Goal: Information Seeking & Learning: Check status

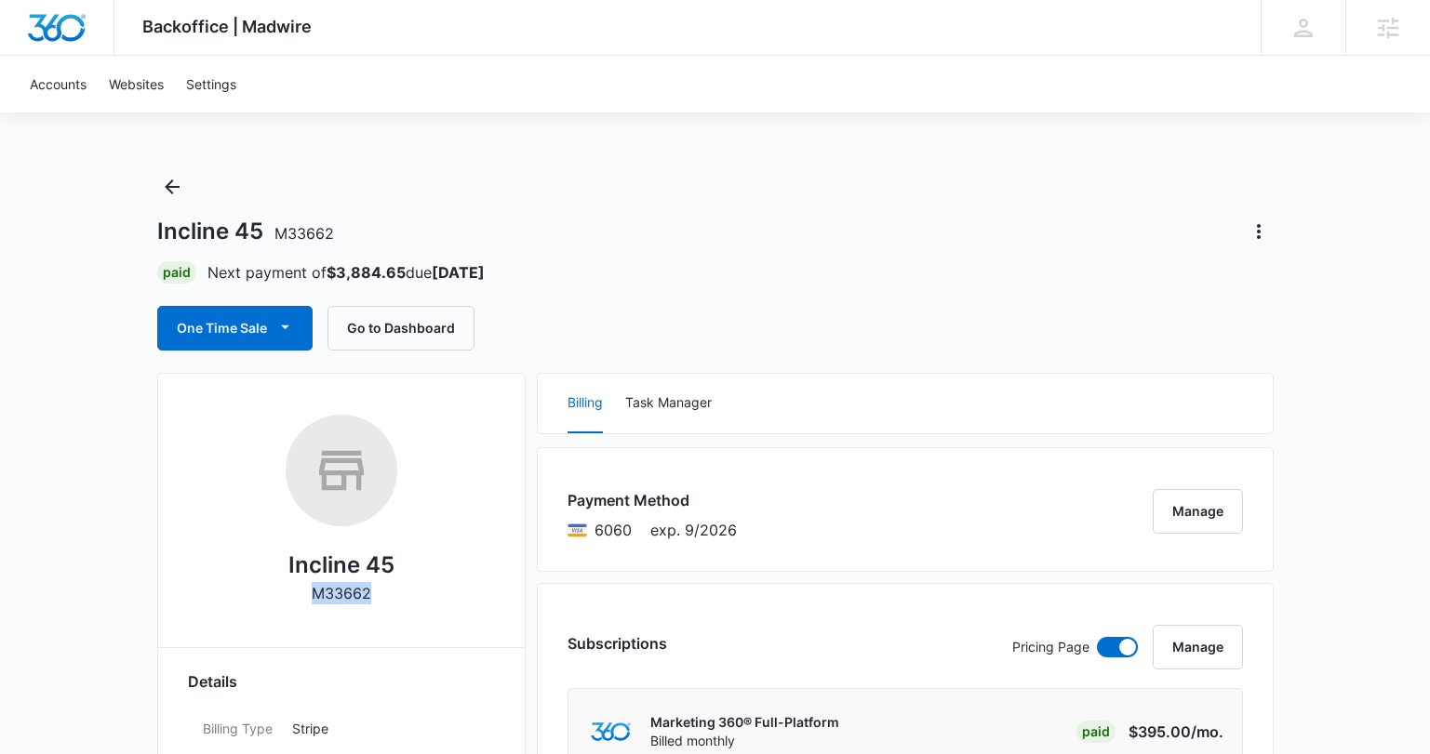
drag, startPoint x: 375, startPoint y: 607, endPoint x: 321, endPoint y: 597, distance: 54.8
click at [317, 596] on div "Incline 45 M33662" at bounding box center [341, 516] width 307 height 203
click at [321, 598] on p "M33662" at bounding box center [342, 593] width 60 height 22
drag, startPoint x: 381, startPoint y: 594, endPoint x: 286, endPoint y: 596, distance: 95.9
click at [286, 596] on div "Incline 45 M33662" at bounding box center [341, 516] width 307 height 203
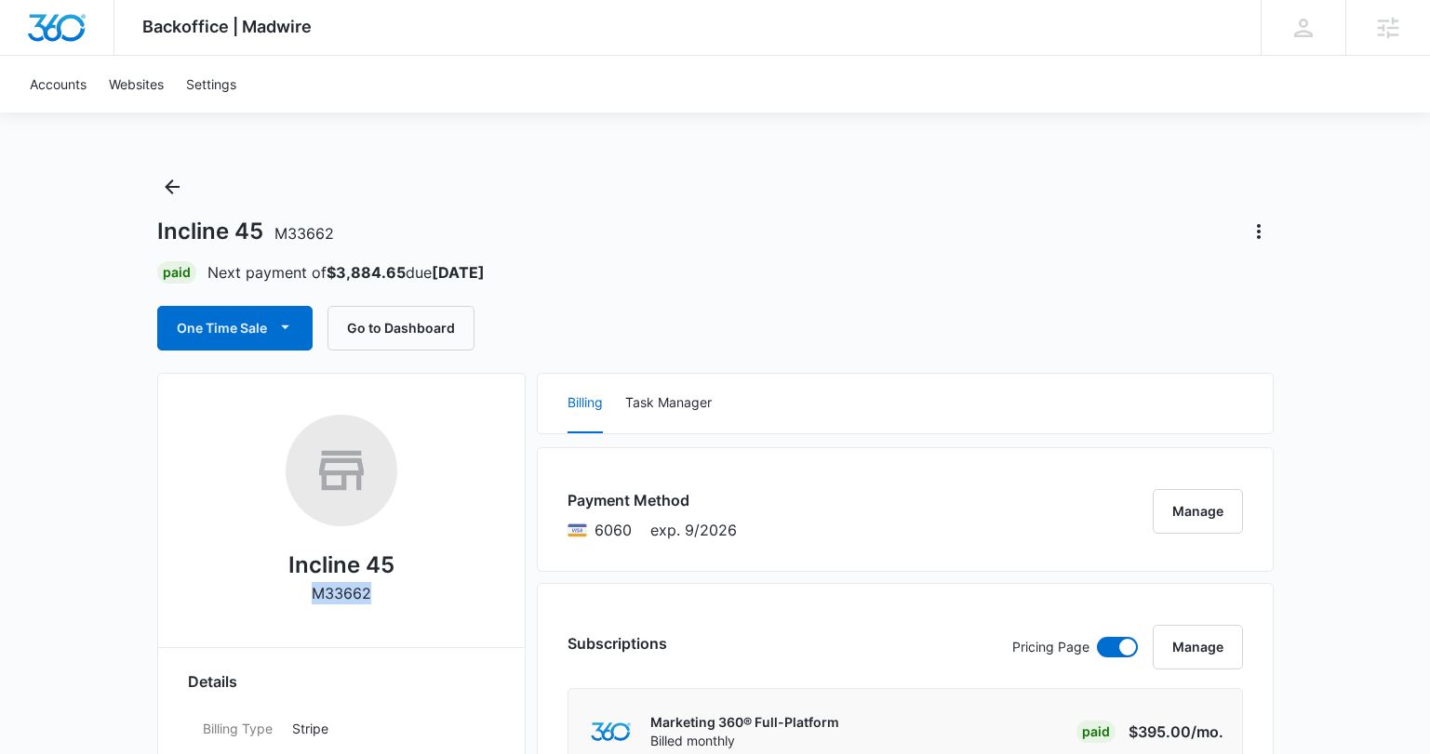
copy div "M33662"
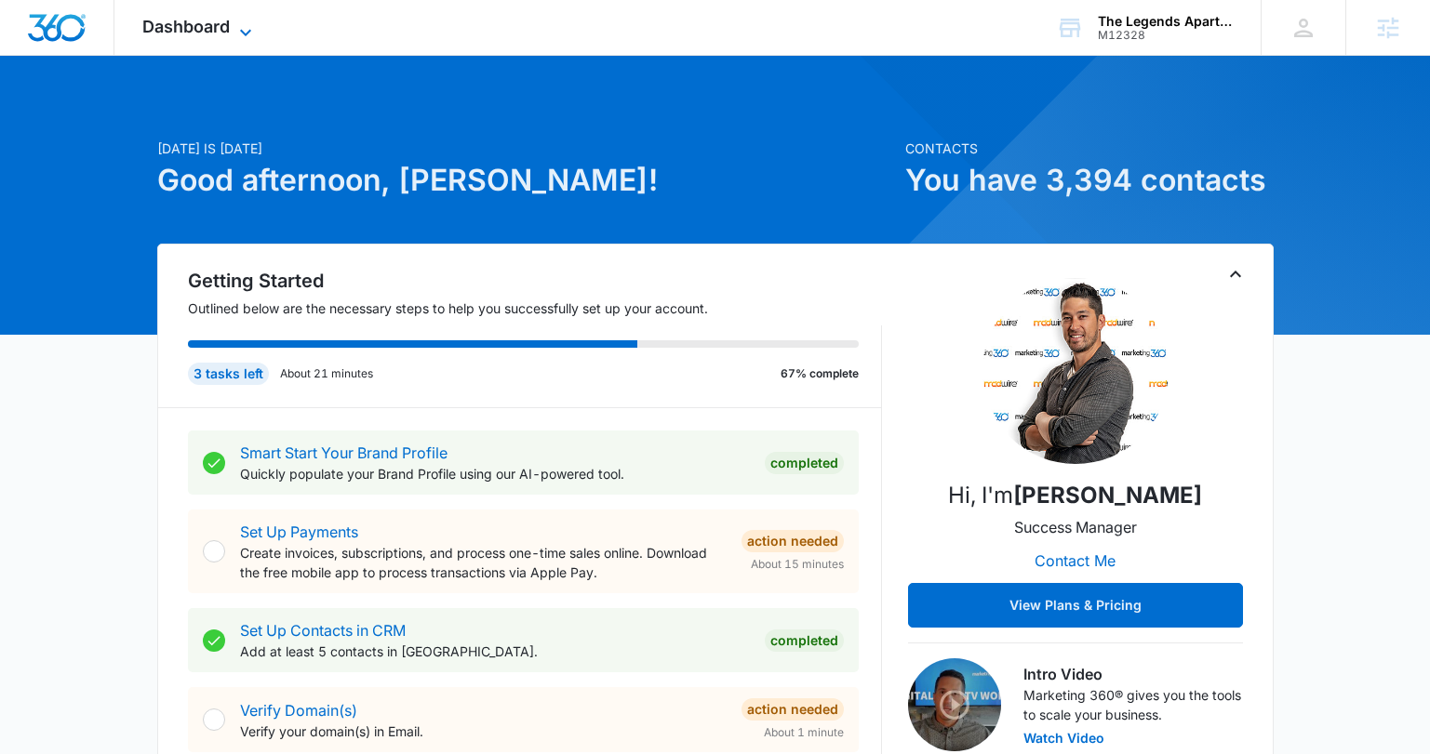
click at [225, 35] on span "Dashboard" at bounding box center [185, 27] width 87 height 20
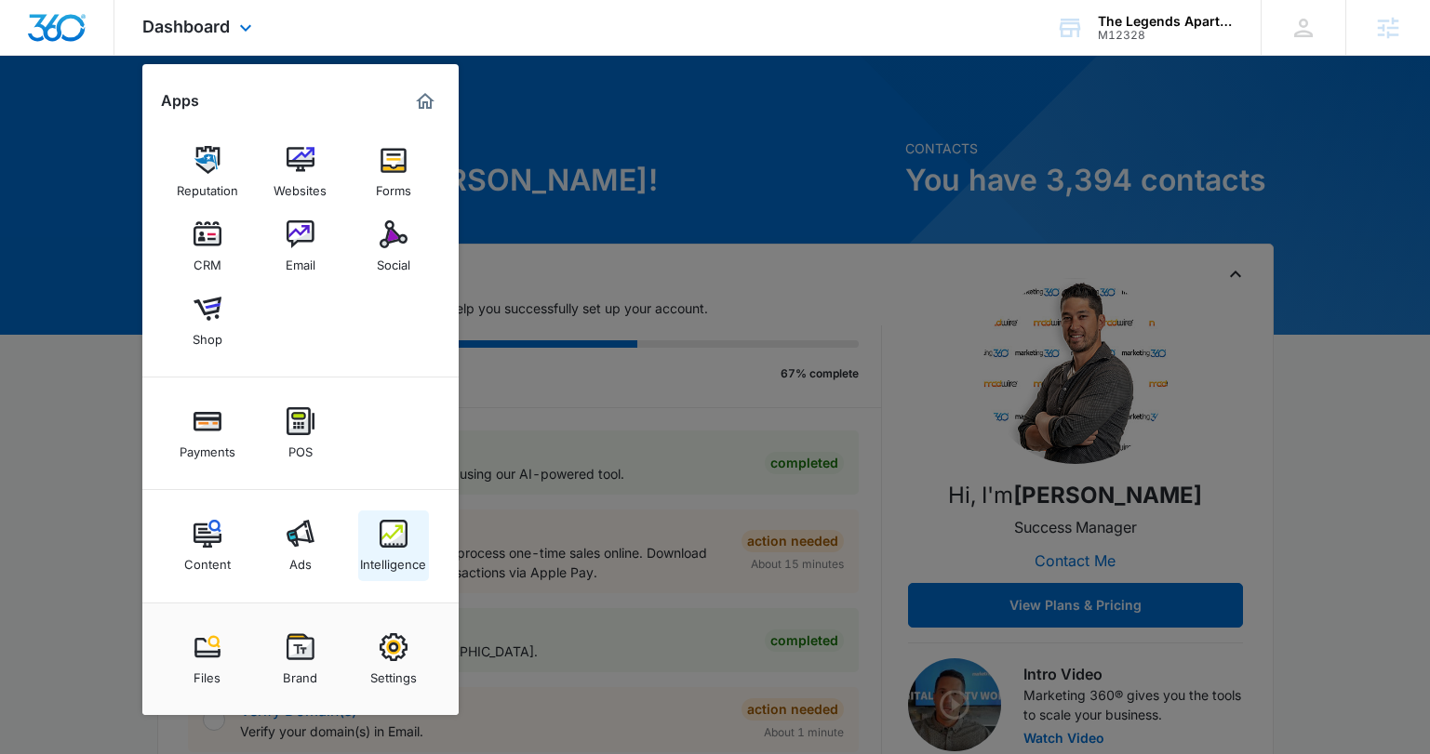
click at [392, 538] on img at bounding box center [394, 534] width 28 height 28
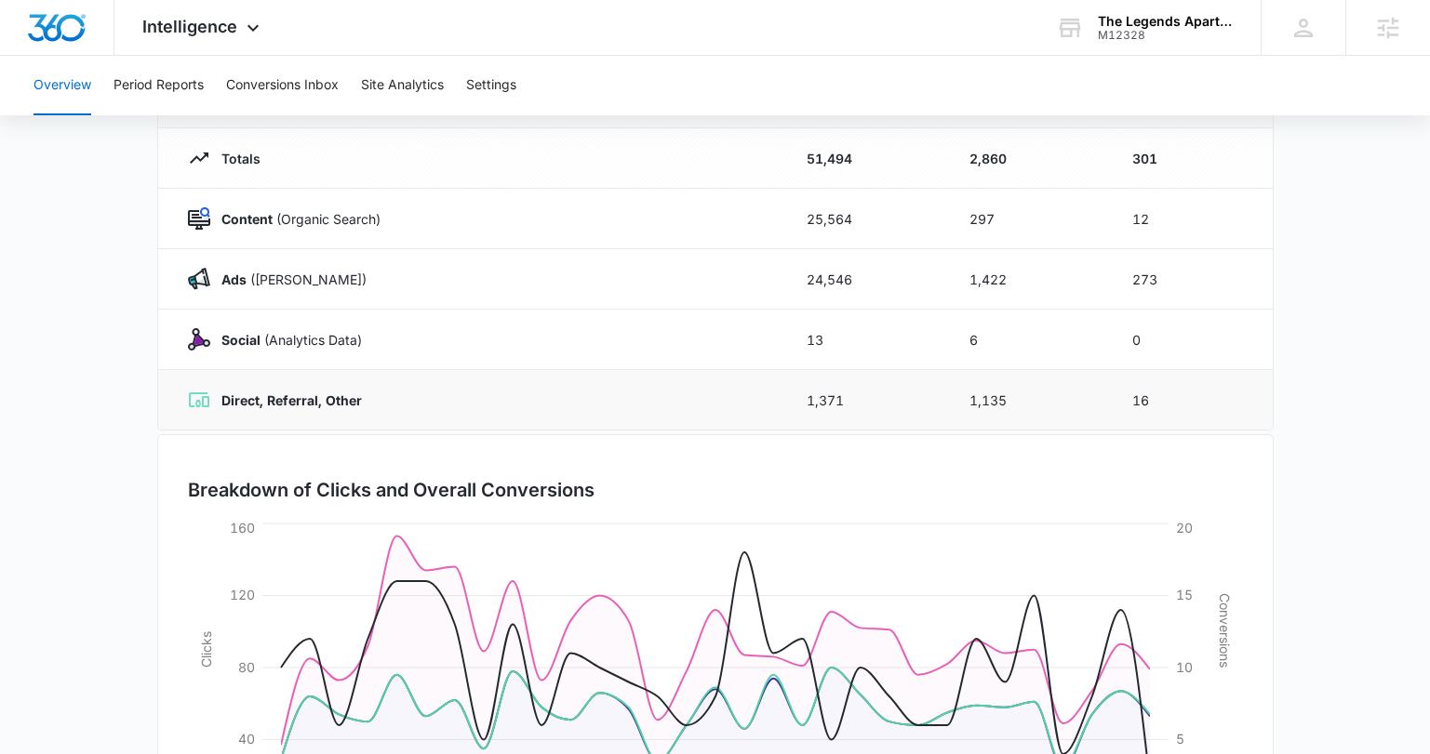
scroll to position [30, 0]
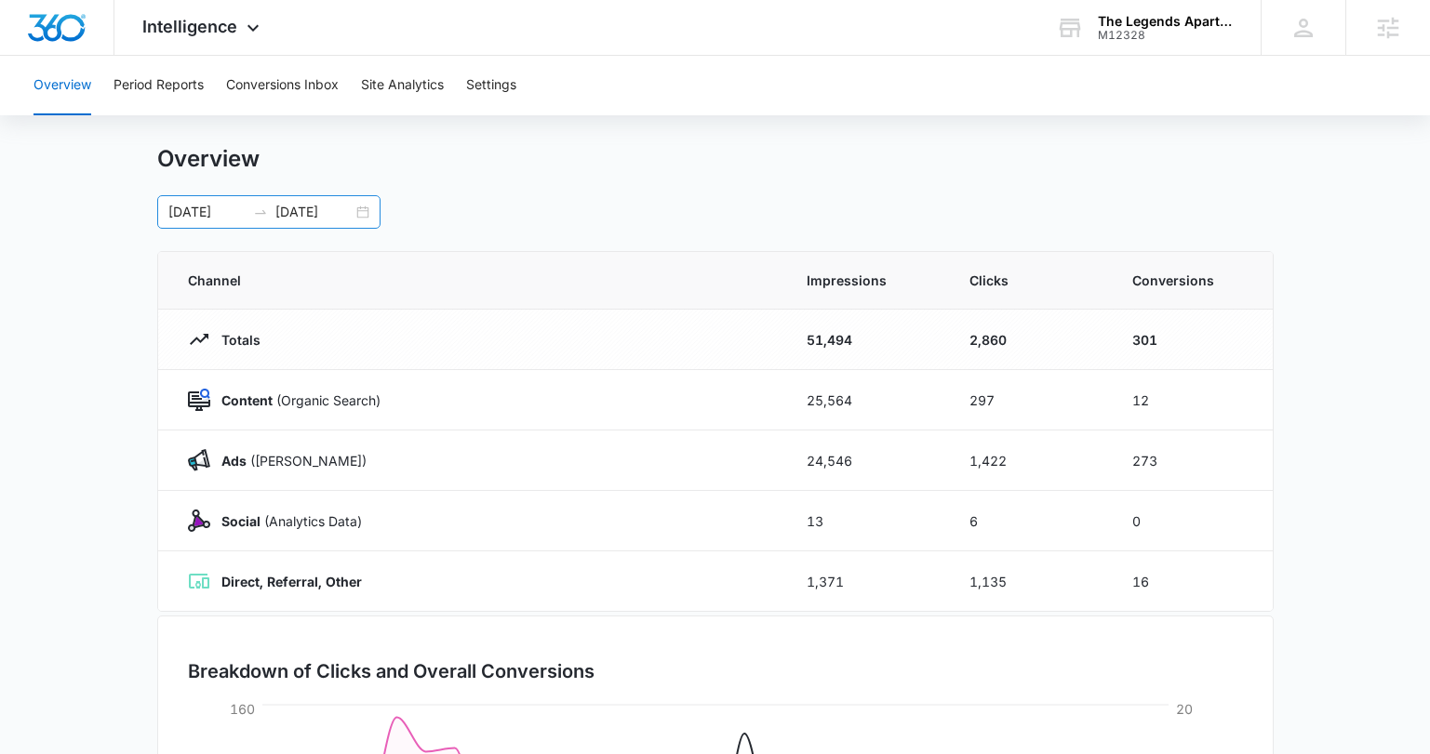
click at [362, 207] on div "07/11/2025 08/10/2025" at bounding box center [268, 211] width 223 height 33
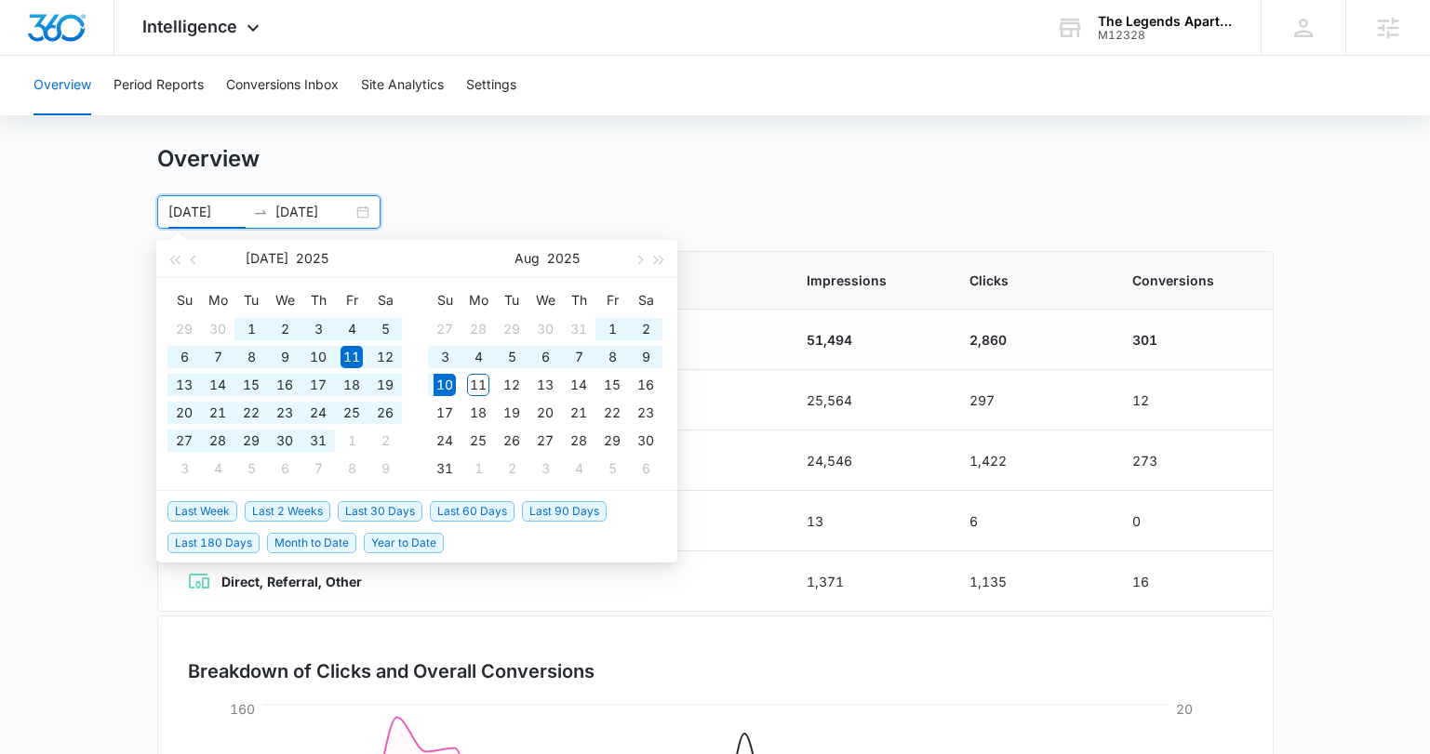
click at [552, 509] on span "Last 90 Days" at bounding box center [564, 511] width 85 height 20
type input "05/12/2025"
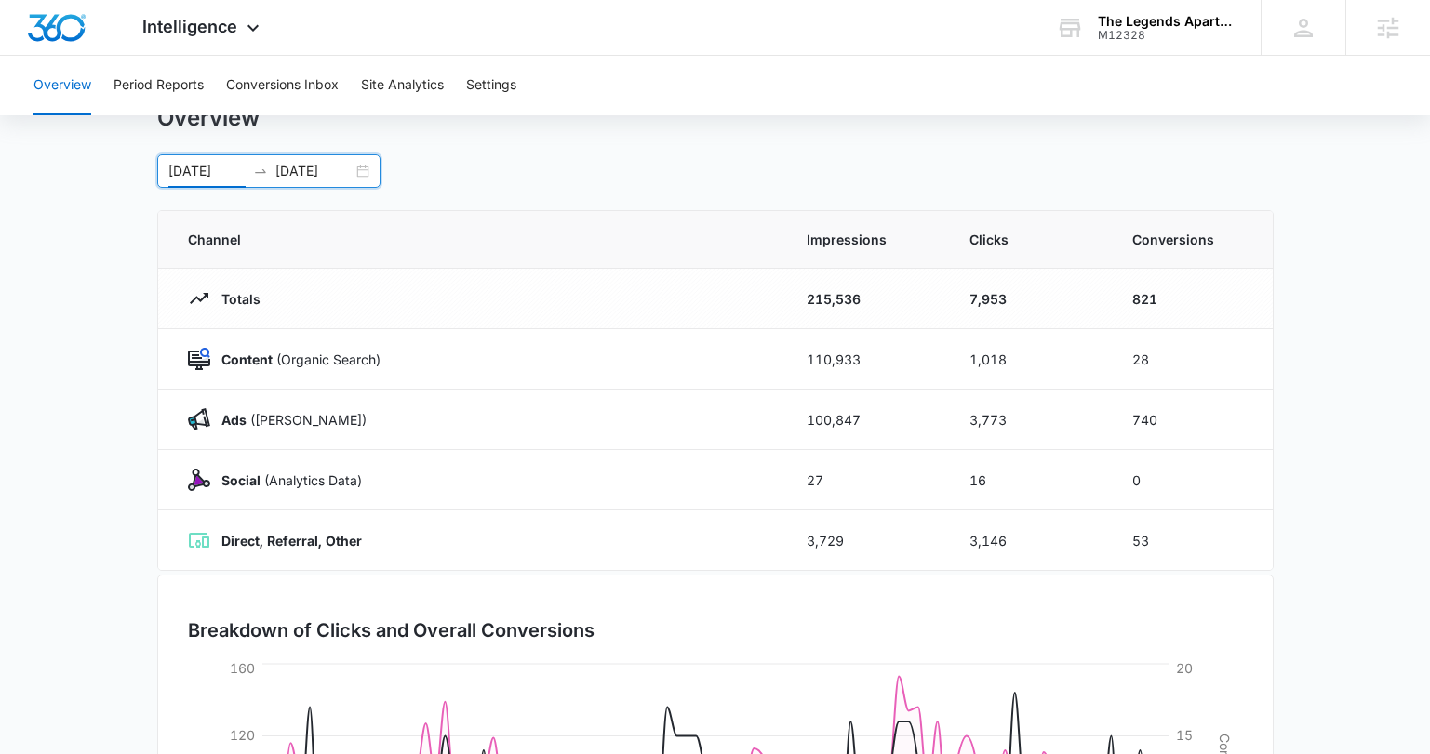
scroll to position [0, 0]
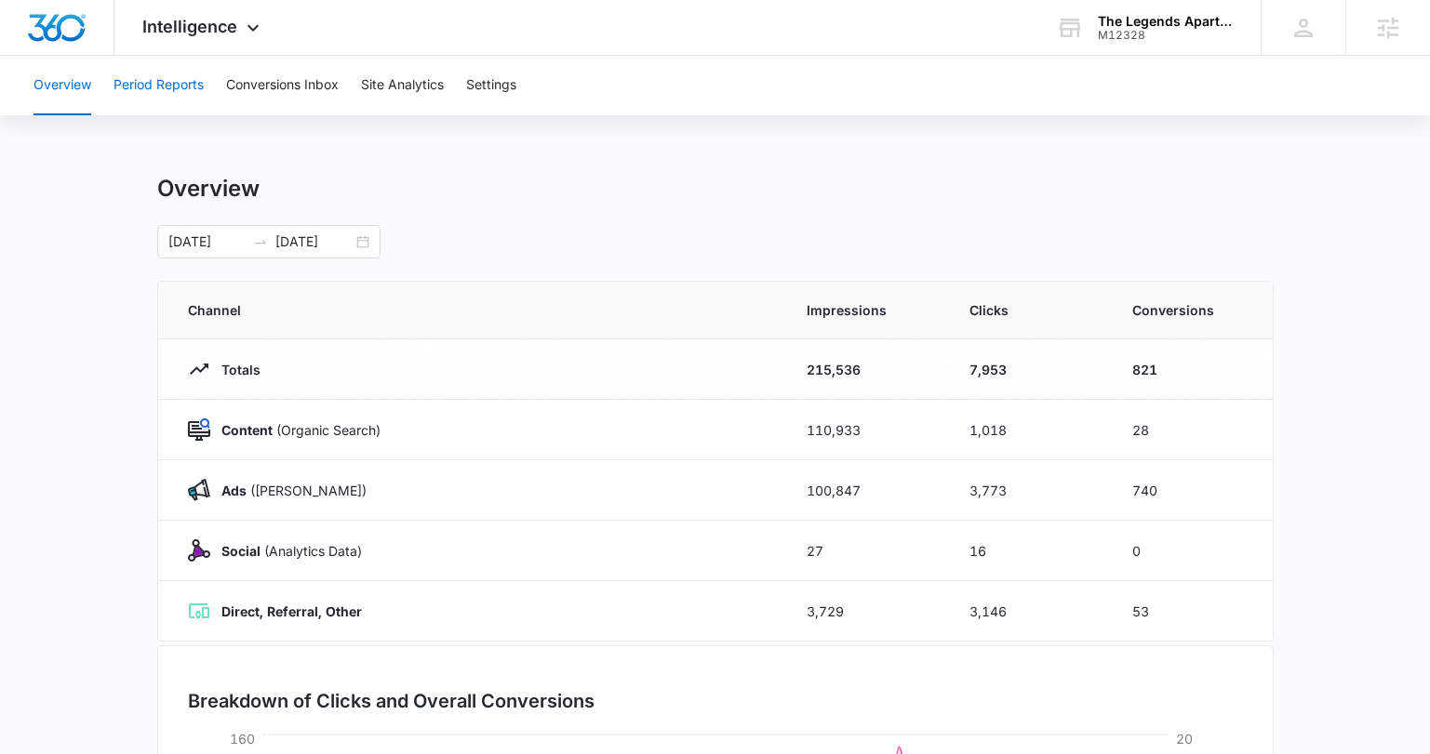
click at [167, 87] on button "Period Reports" at bounding box center [158, 86] width 90 height 60
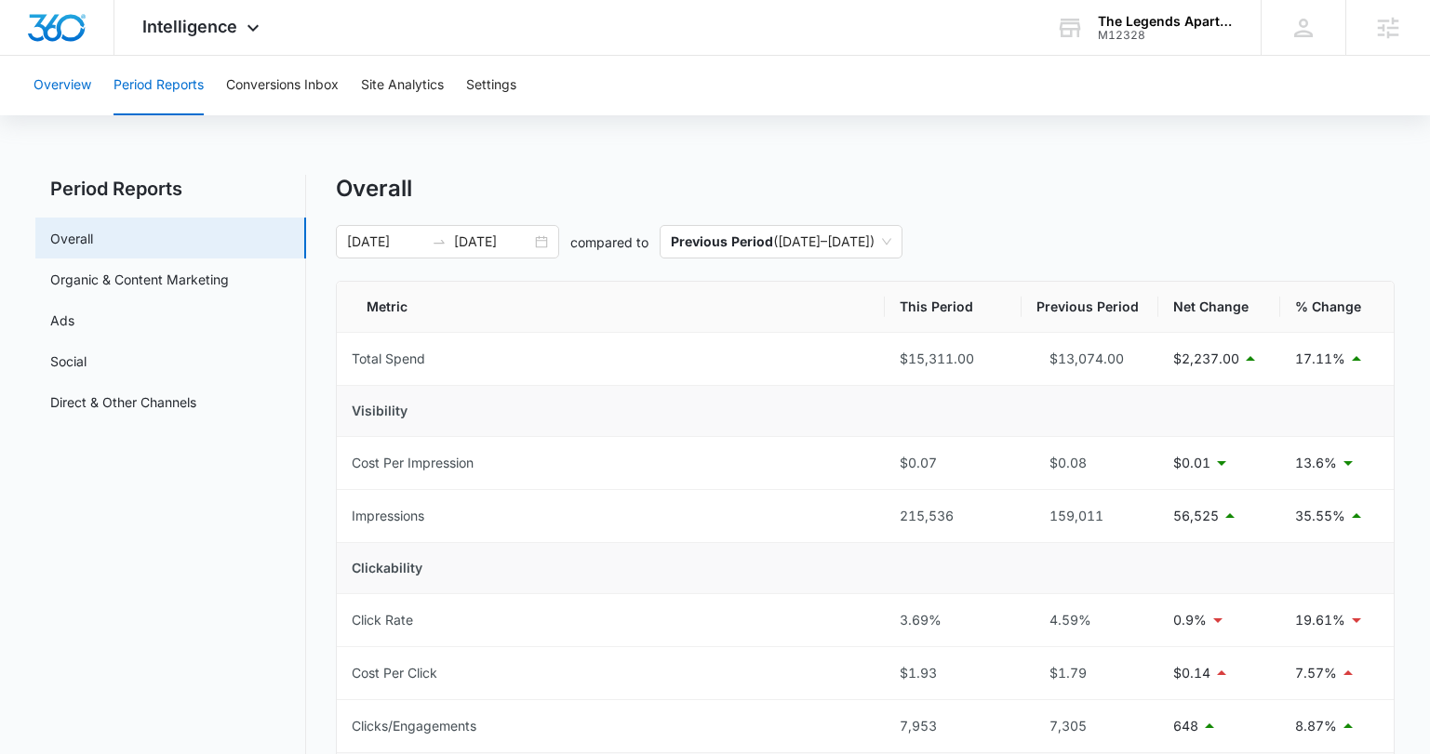
click at [65, 92] on button "Overview" at bounding box center [62, 86] width 58 height 60
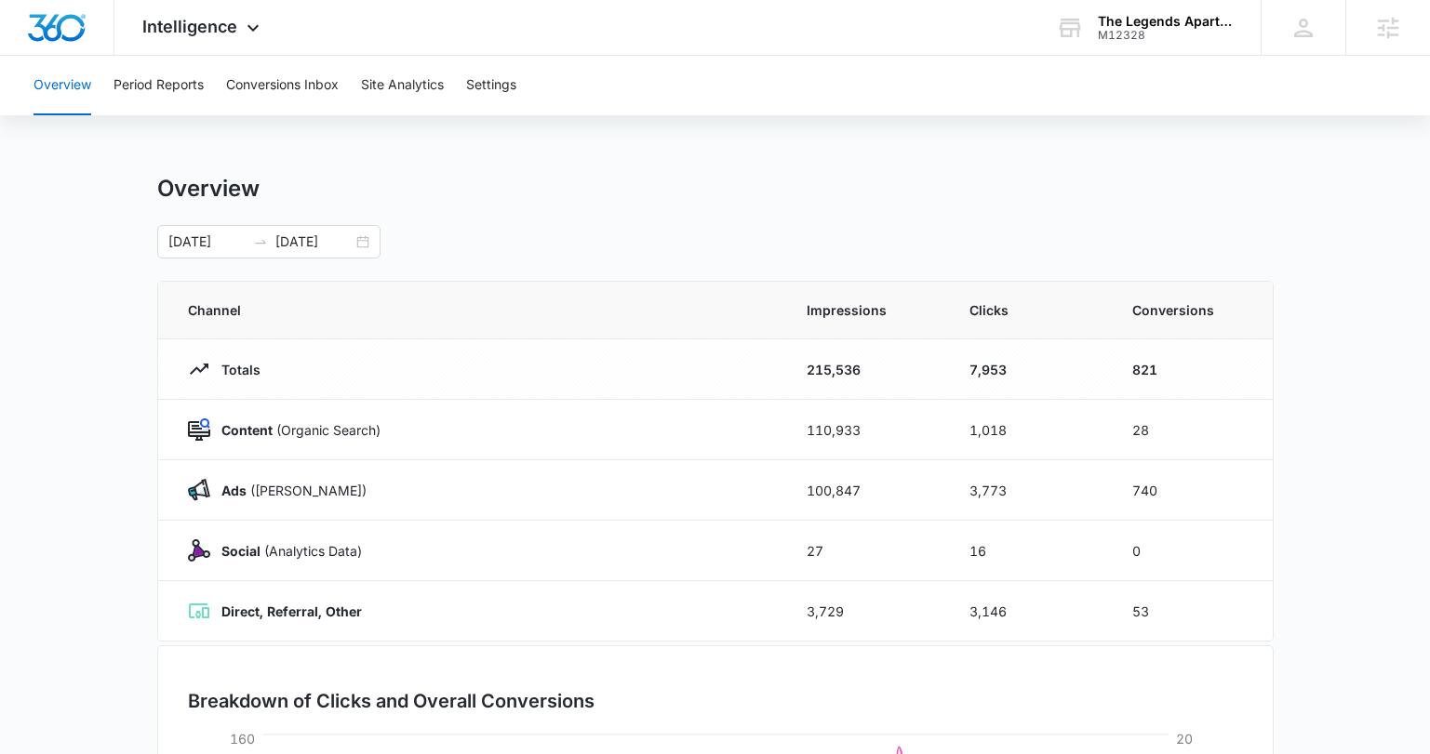
scroll to position [4, 0]
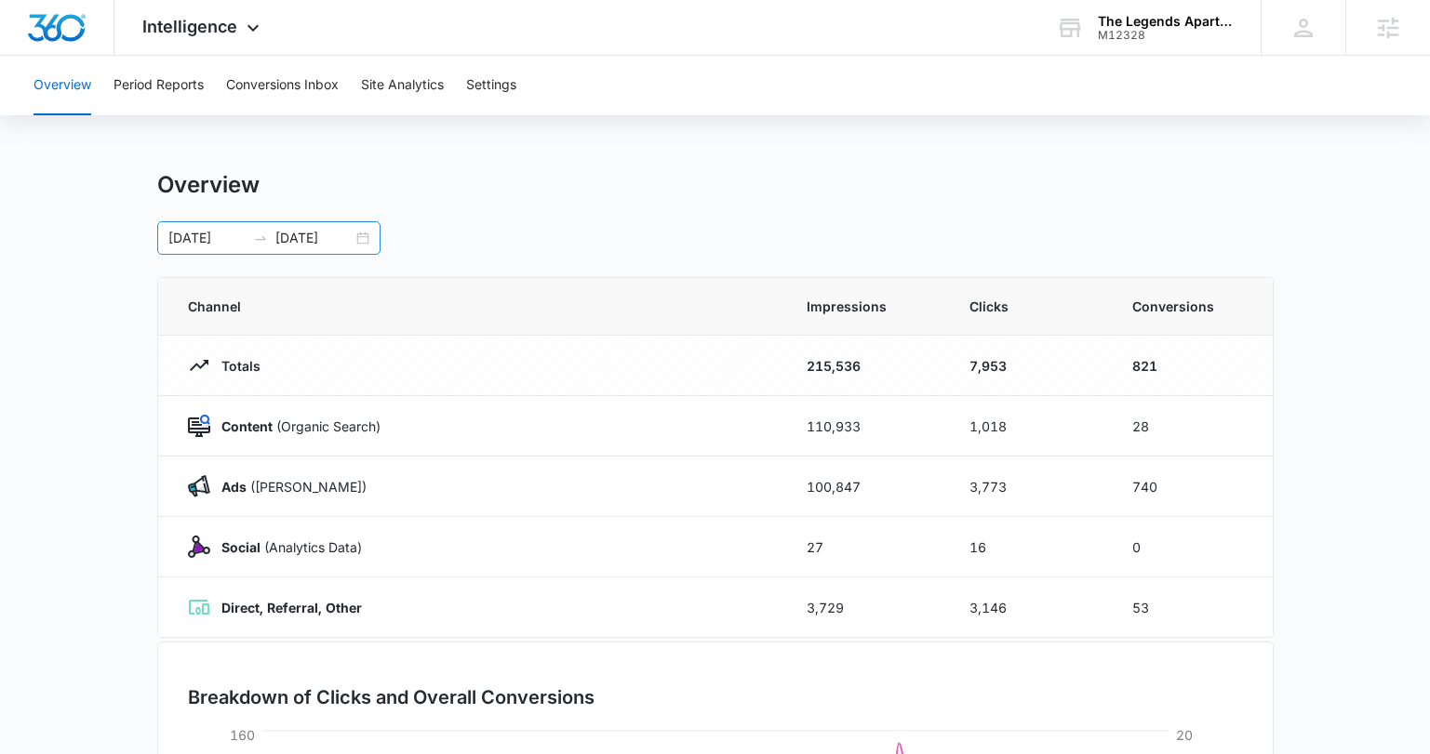
click at [355, 238] on div "05/12/2025 08/10/2025" at bounding box center [268, 237] width 223 height 33
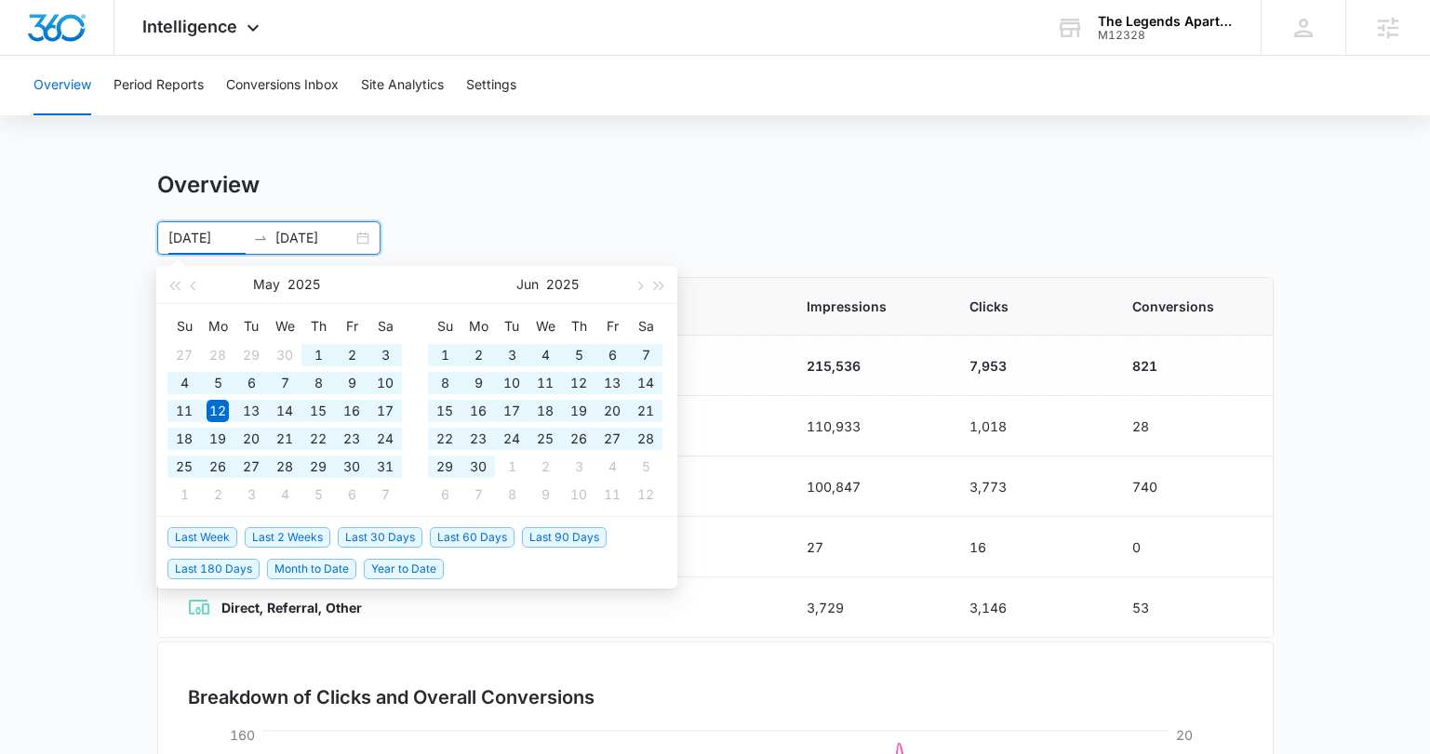
click at [414, 563] on span "Year to Date" at bounding box center [404, 569] width 80 height 20
type input "01/01/2025"
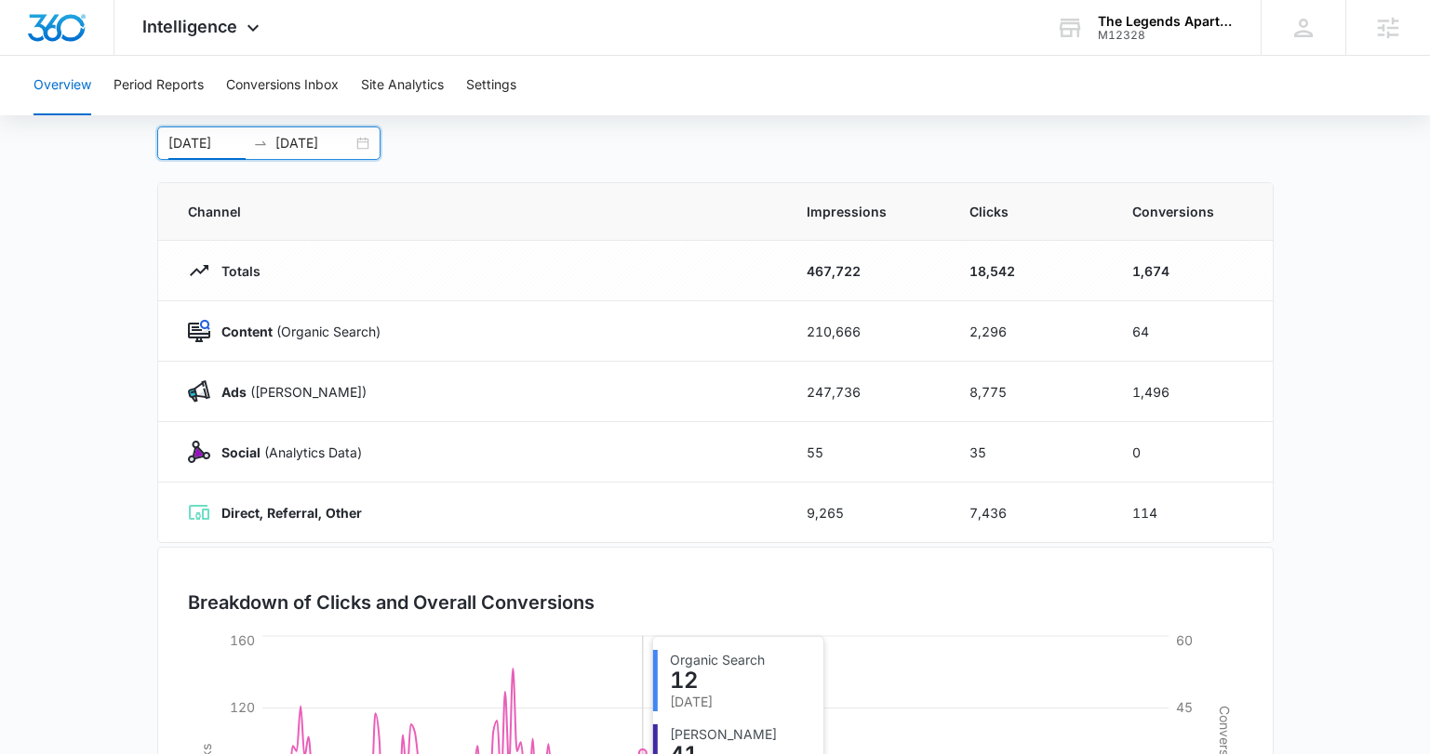
scroll to position [397, 0]
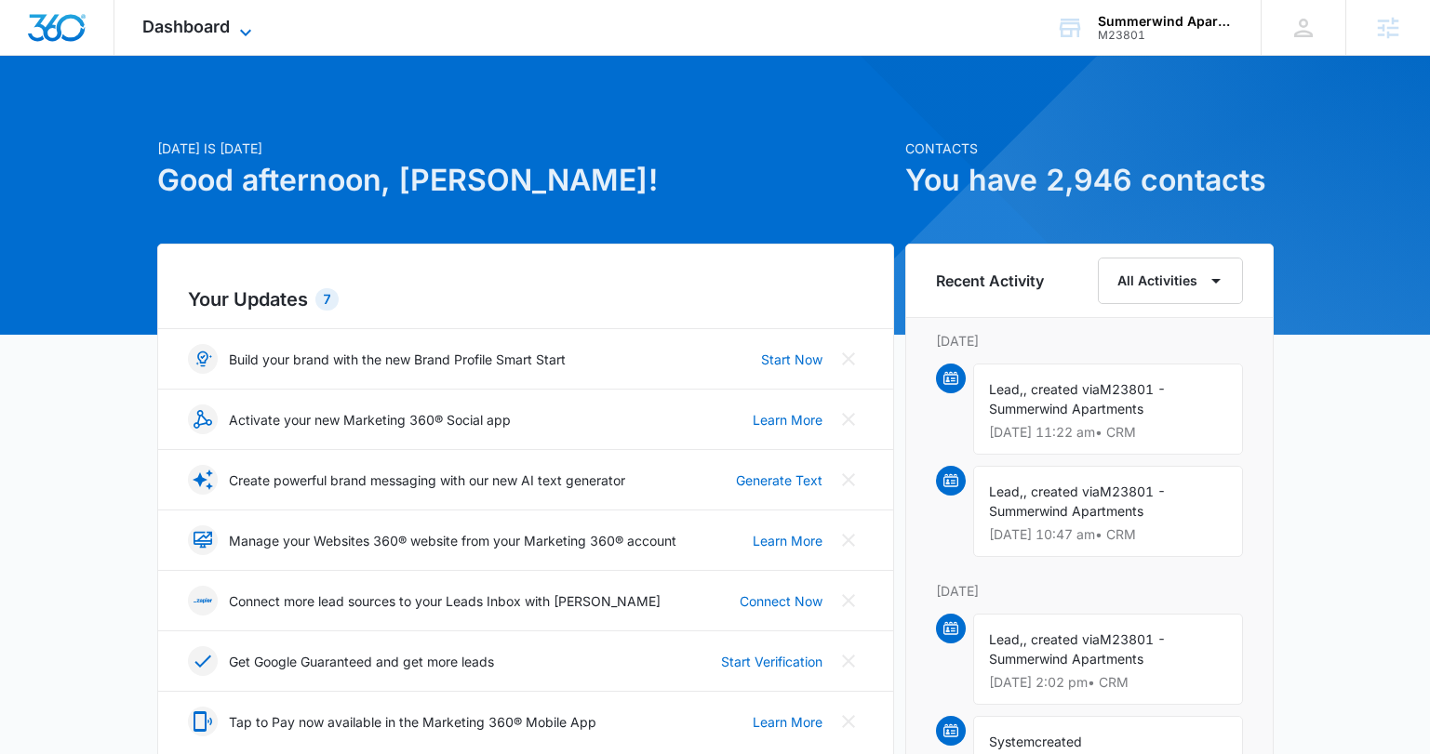
click at [222, 34] on span "Dashboard" at bounding box center [185, 27] width 87 height 20
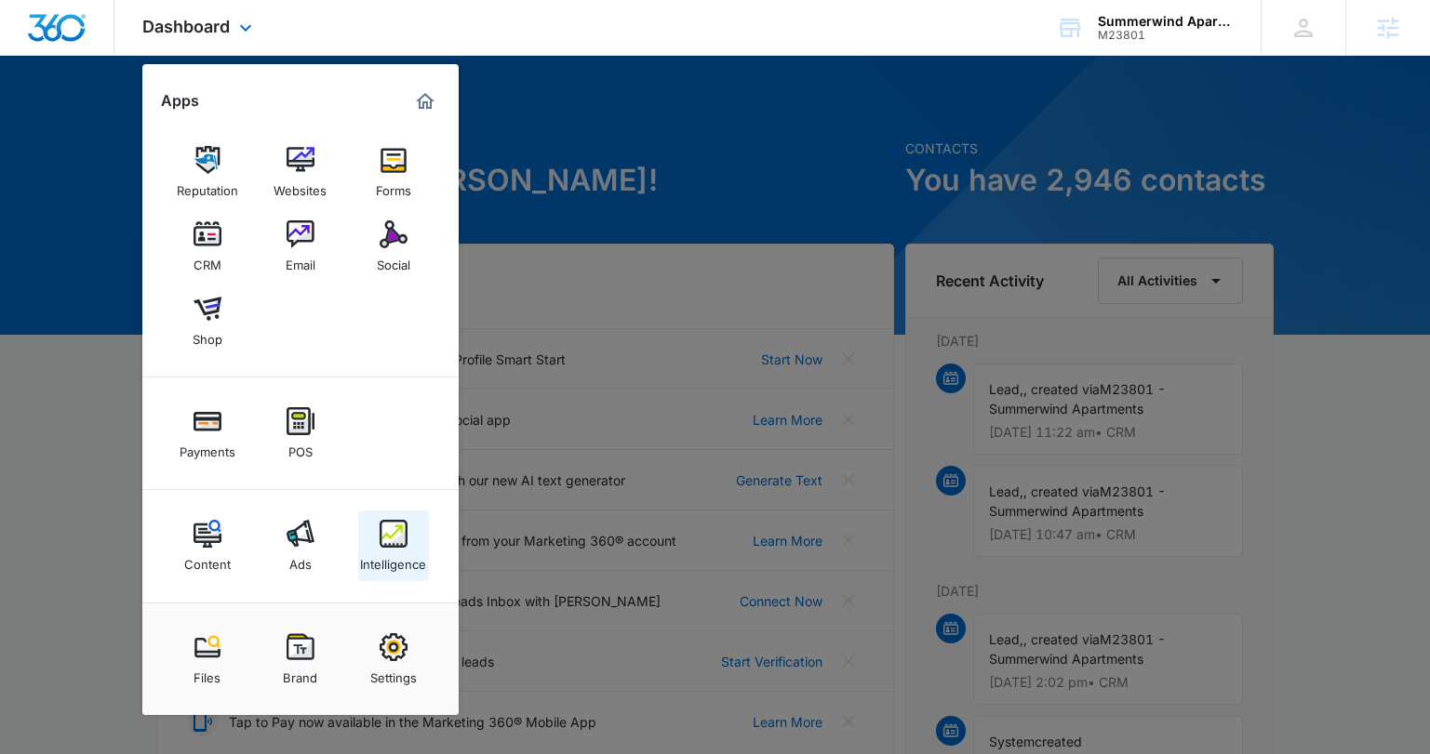
click at [394, 543] on img at bounding box center [394, 534] width 28 height 28
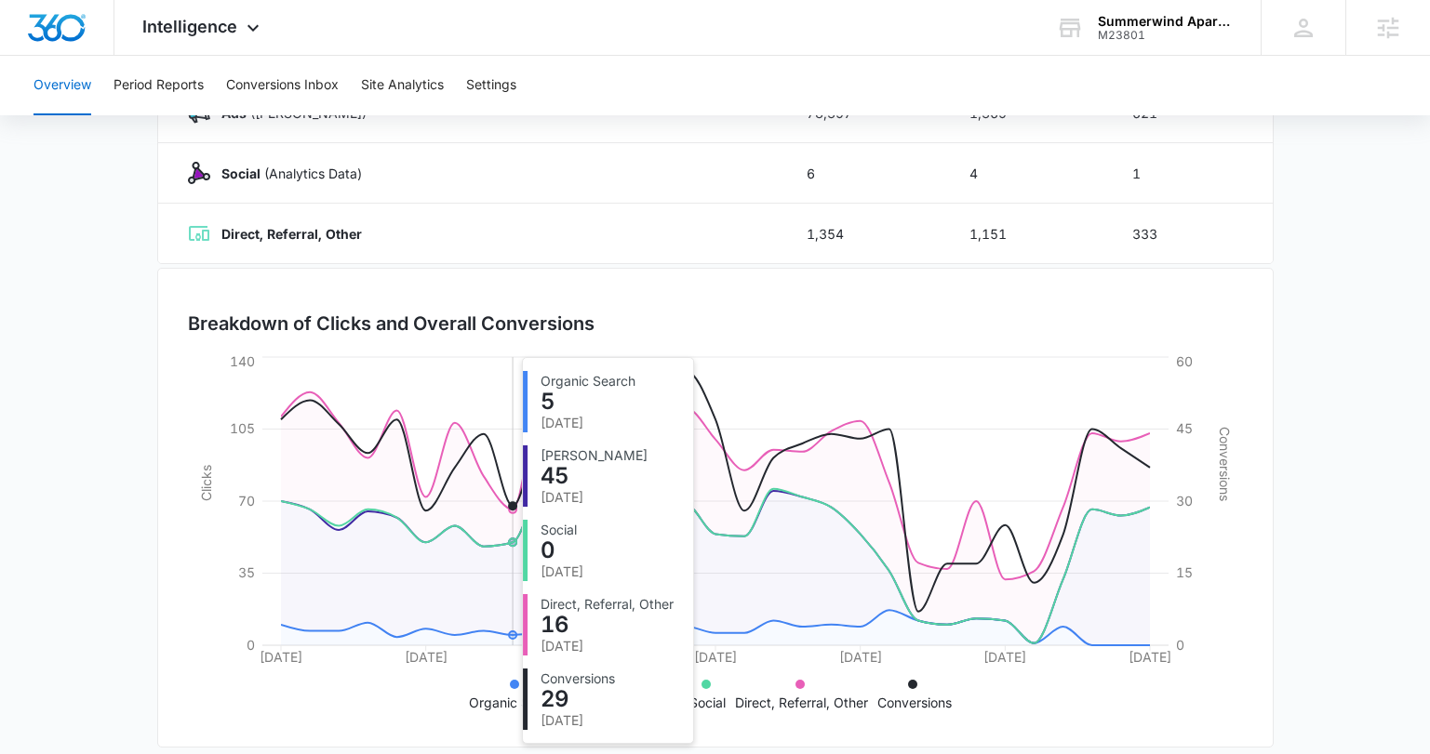
scroll to position [397, 0]
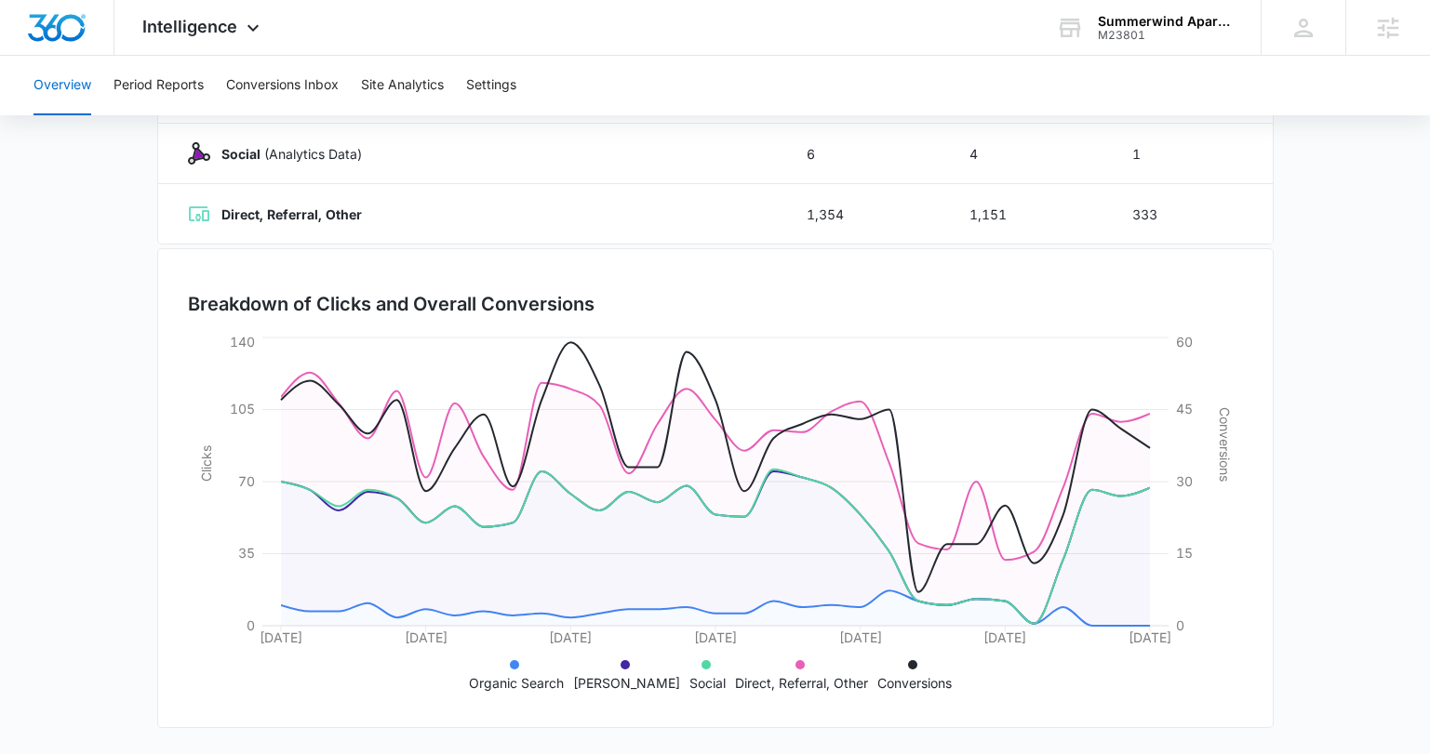
click at [795, 665] on icon at bounding box center [799, 665] width 9 height 9
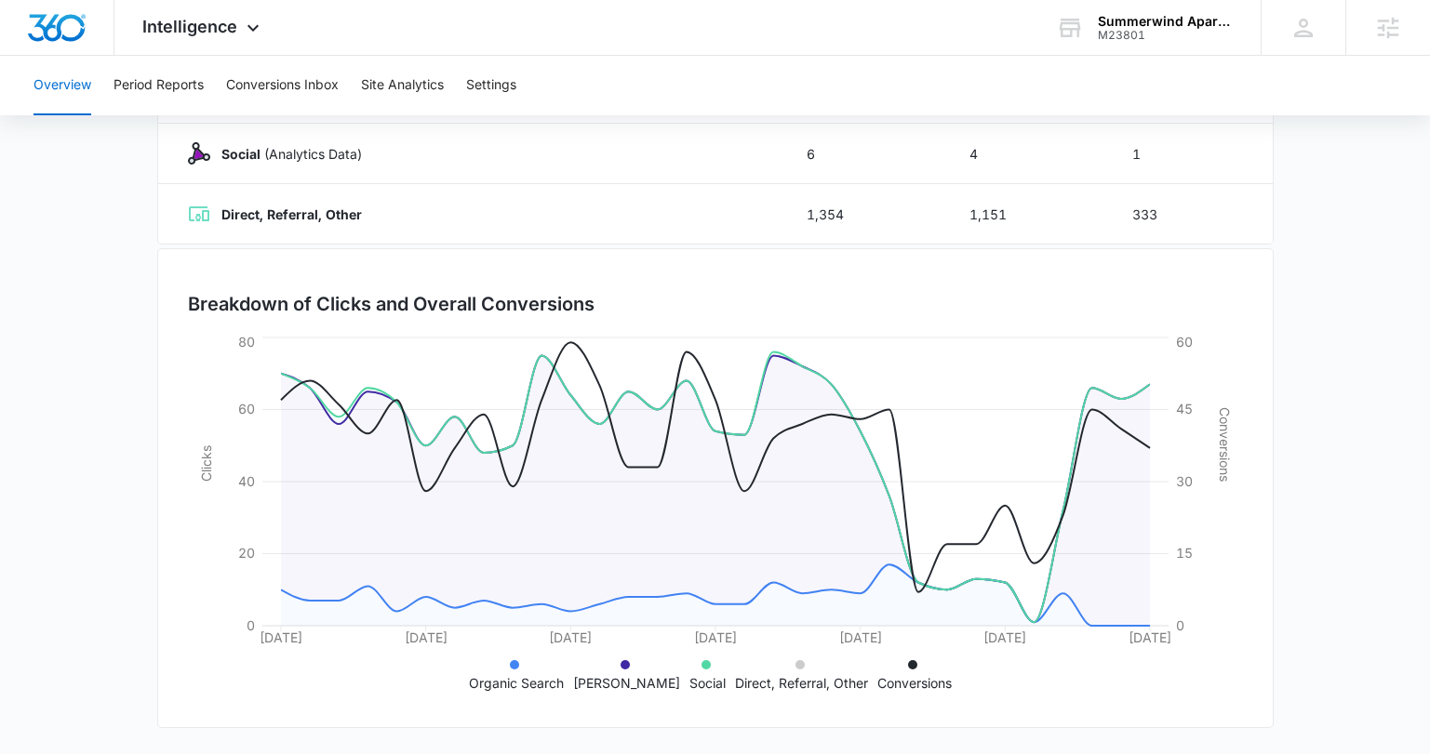
click at [701, 668] on icon at bounding box center [705, 665] width 9 height 9
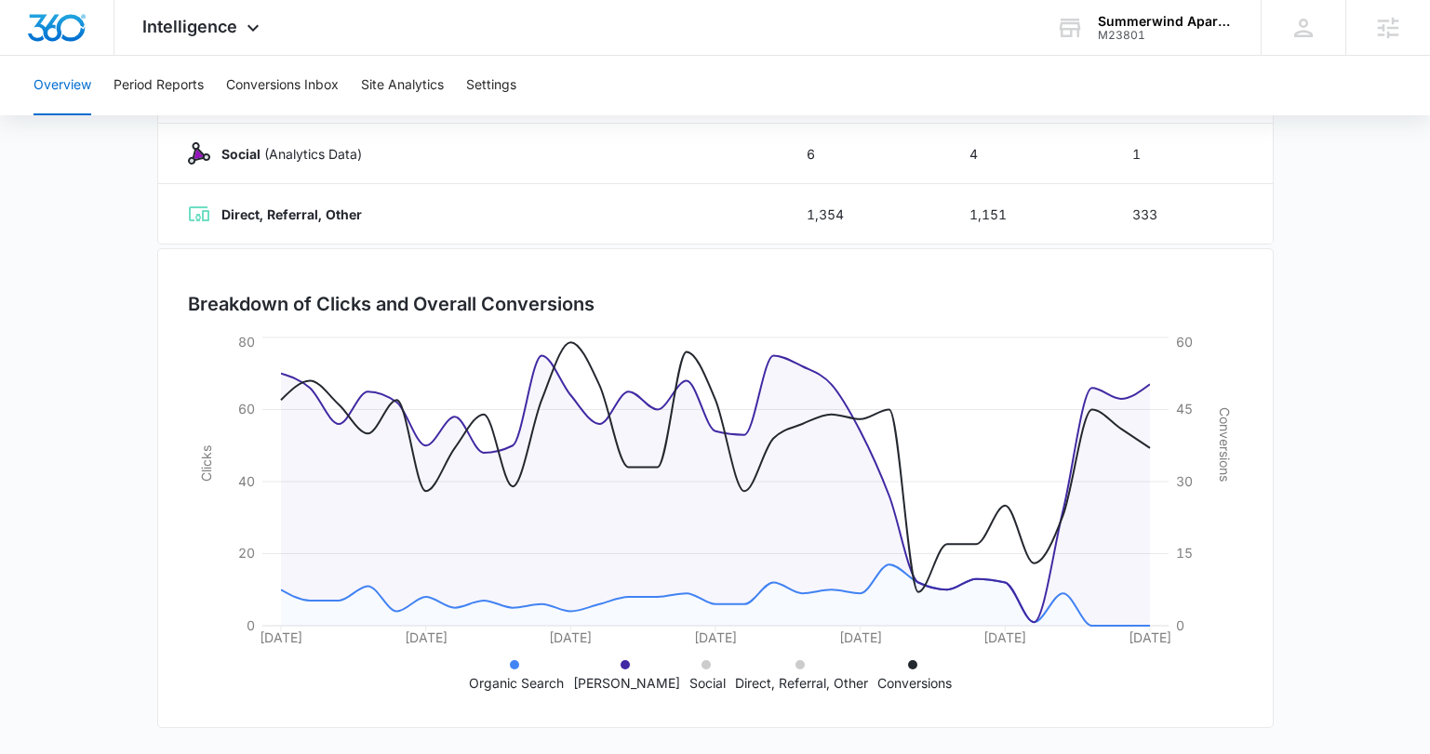
click at [520, 671] on li "Organic Search" at bounding box center [516, 673] width 95 height 39
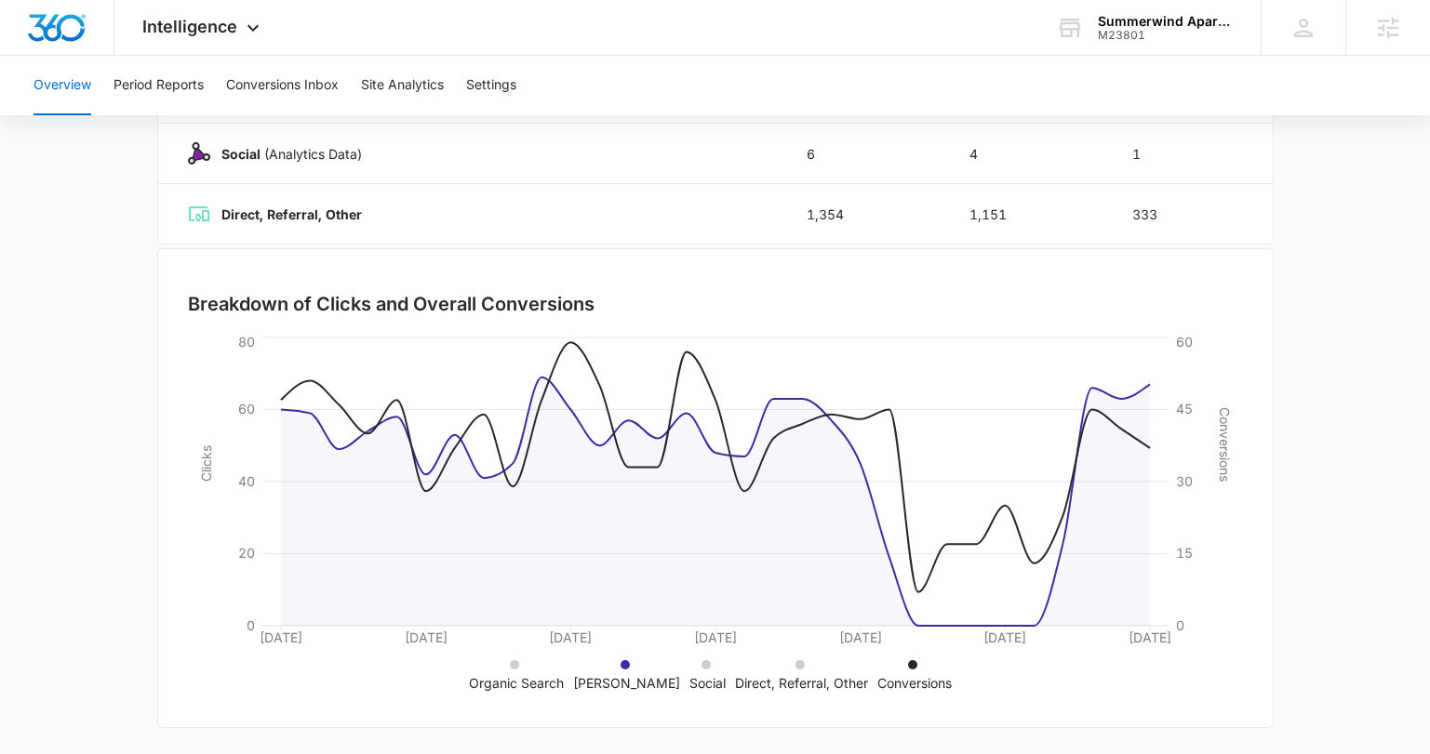
click at [908, 661] on icon at bounding box center [912, 665] width 9 height 9
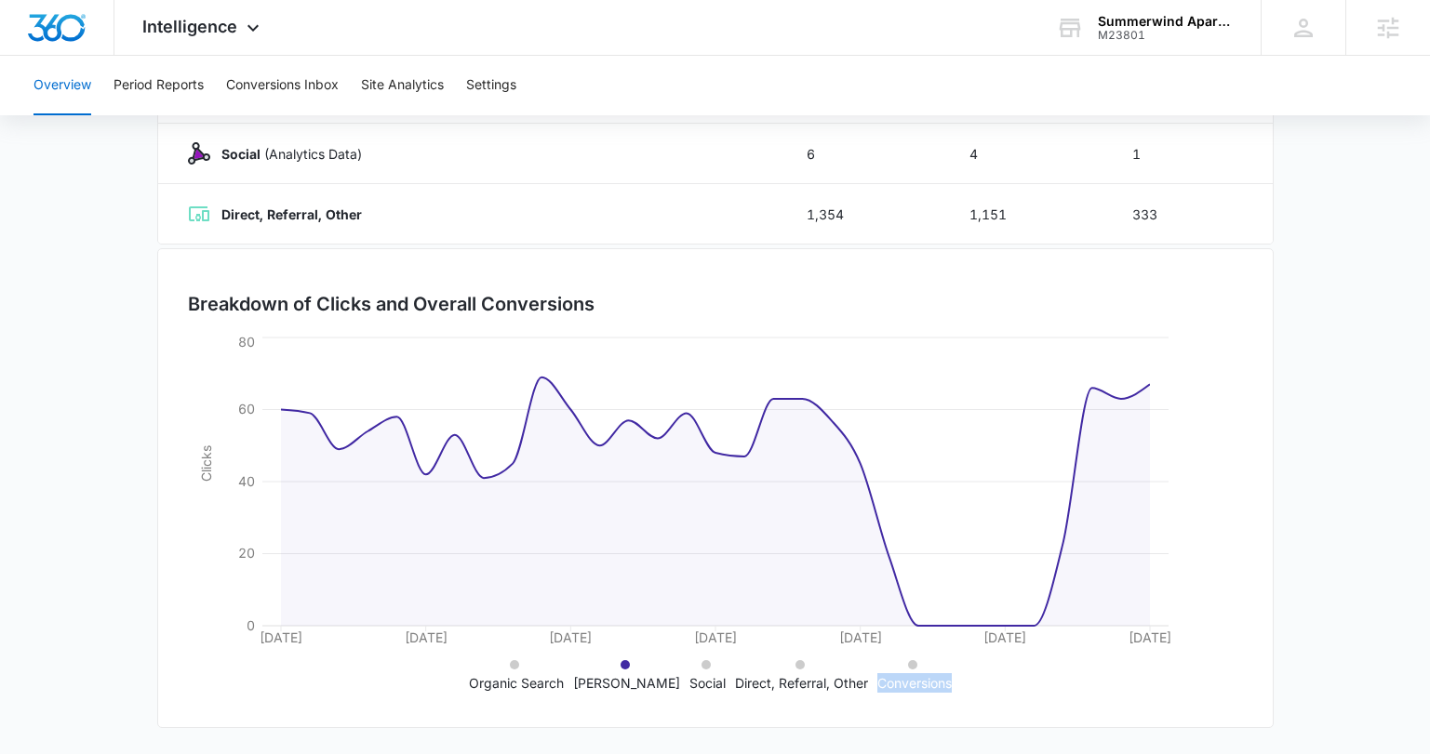
click at [908, 661] on icon at bounding box center [912, 665] width 9 height 9
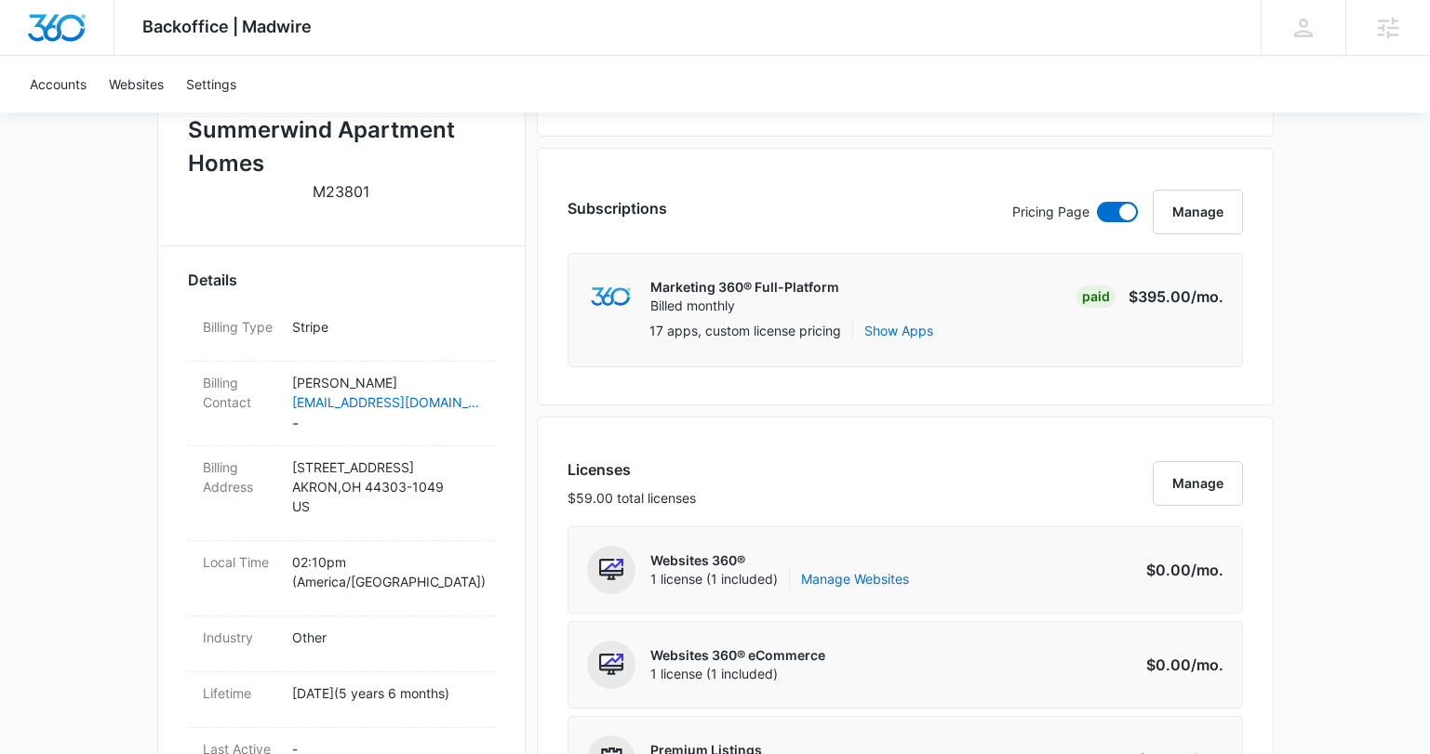
scroll to position [241, 0]
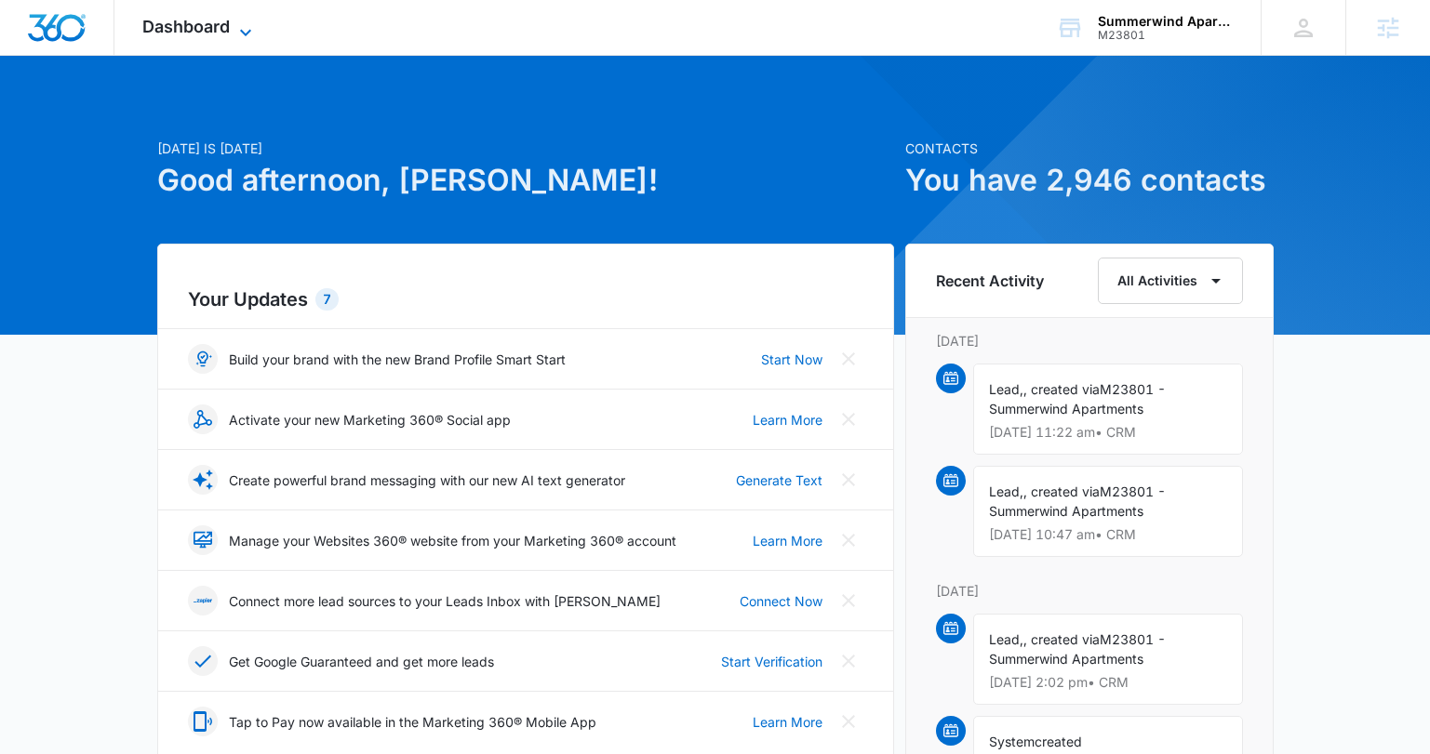
click at [204, 31] on span "Dashboard" at bounding box center [185, 27] width 87 height 20
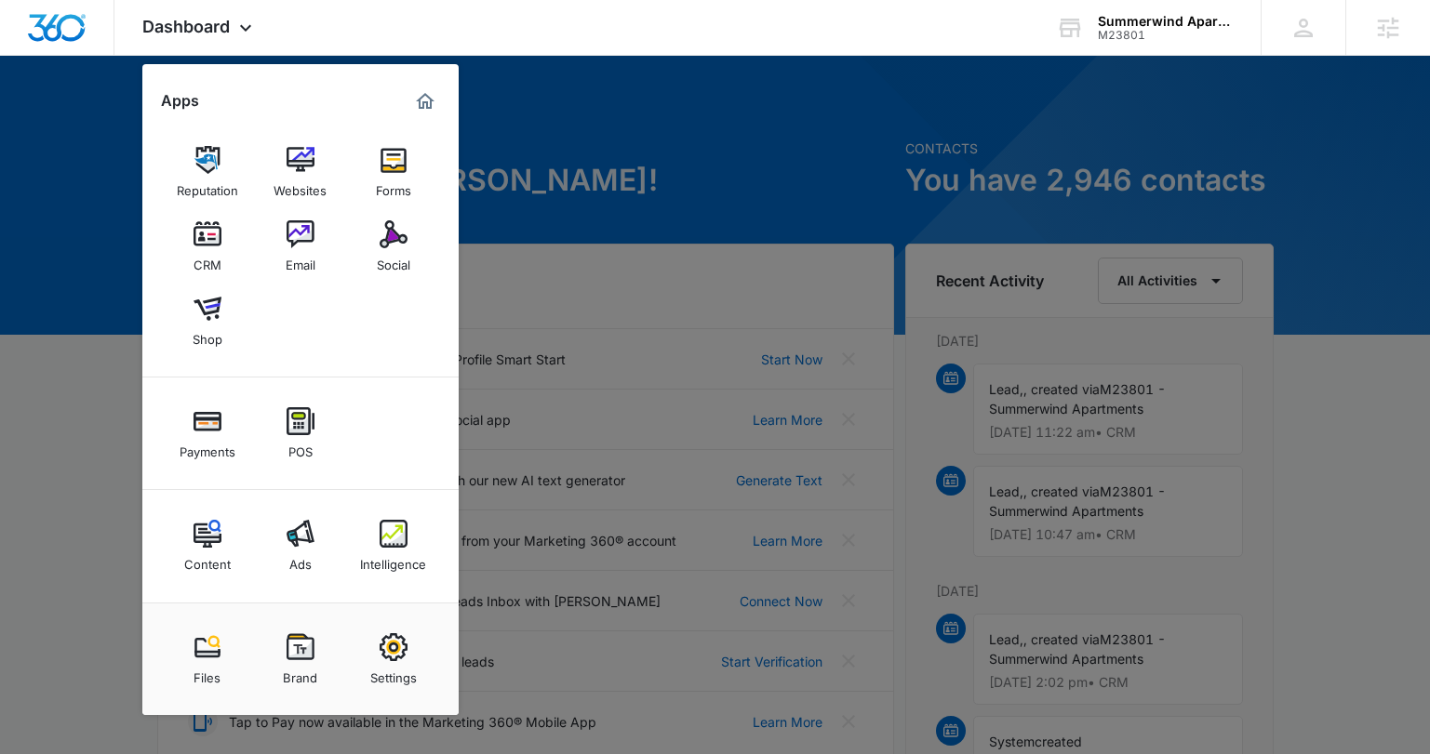
drag, startPoint x: 400, startPoint y: 653, endPoint x: 405, endPoint y: 638, distance: 15.6
click at [400, 653] on img at bounding box center [394, 648] width 28 height 28
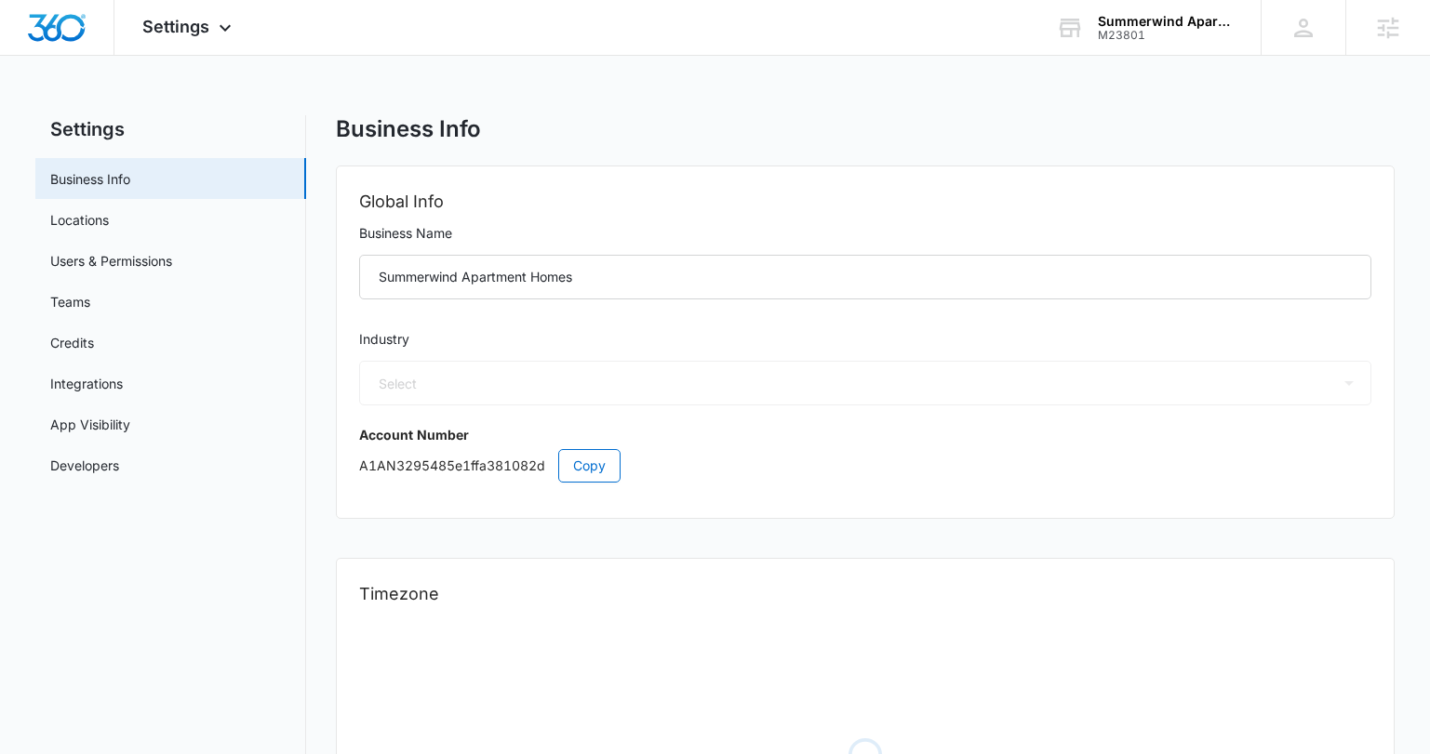
select select "52"
select select "US"
select select "America/[GEOGRAPHIC_DATA]"
click at [214, 33] on icon at bounding box center [225, 32] width 22 height 22
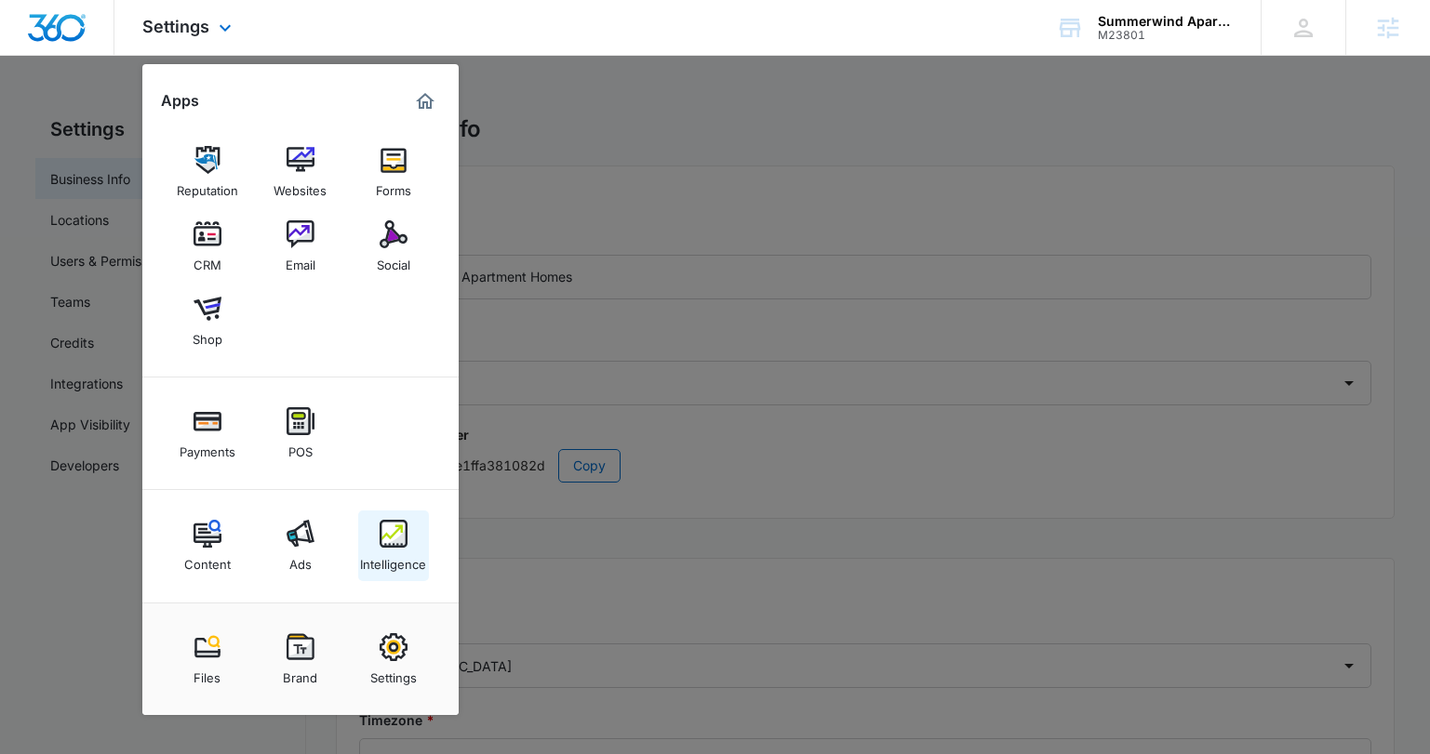
click at [411, 587] on div "Content Ads Intelligence" at bounding box center [300, 546] width 316 height 113
click at [389, 555] on div "Intelligence" at bounding box center [393, 560] width 66 height 24
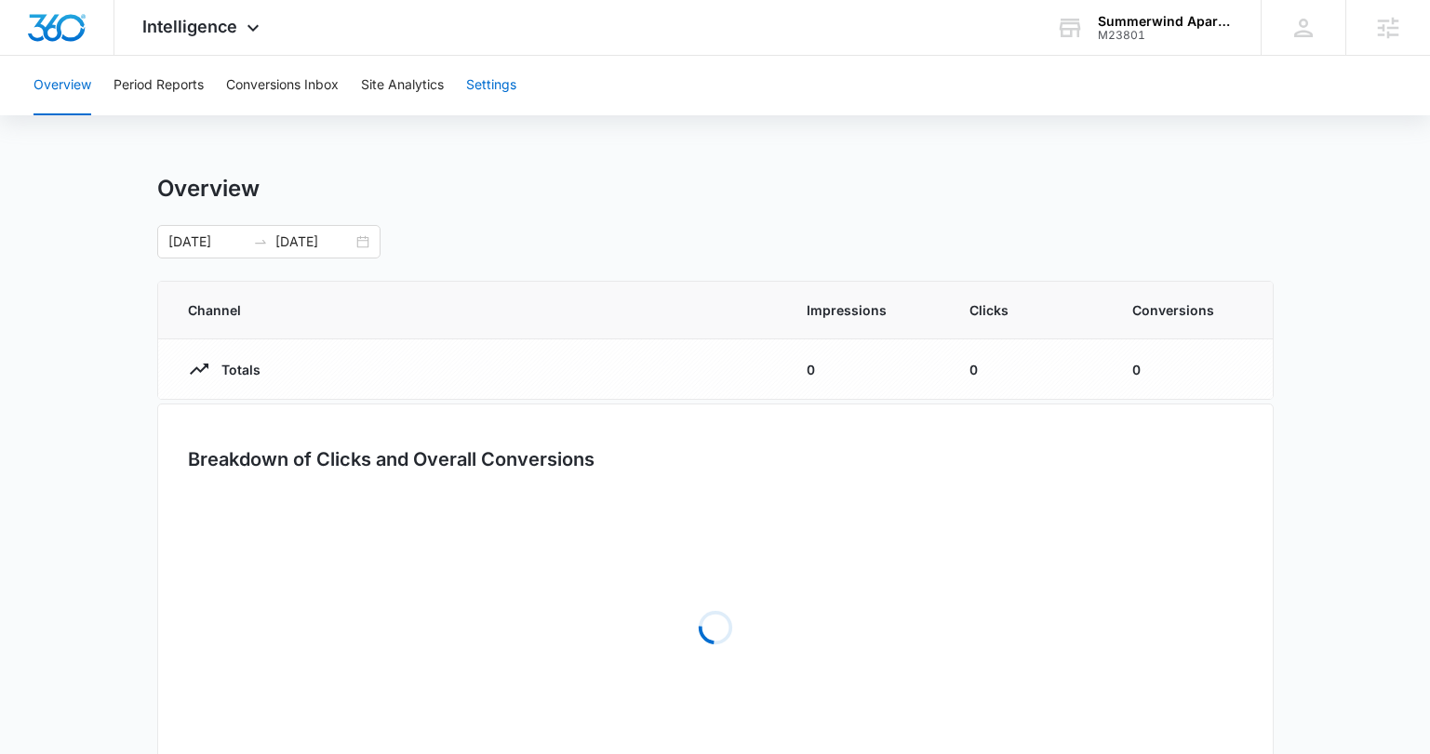
click at [498, 82] on button "Settings" at bounding box center [491, 86] width 50 height 60
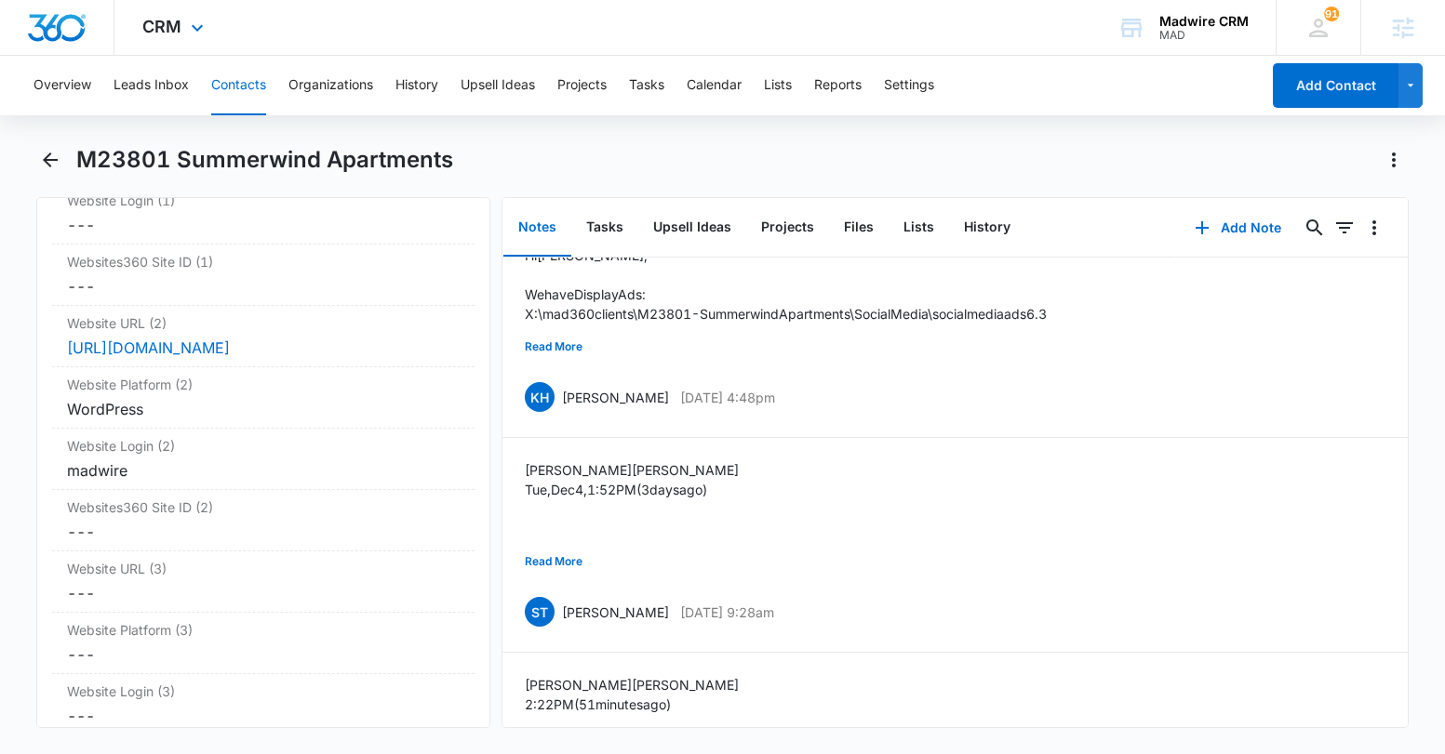
scroll to position [150, 0]
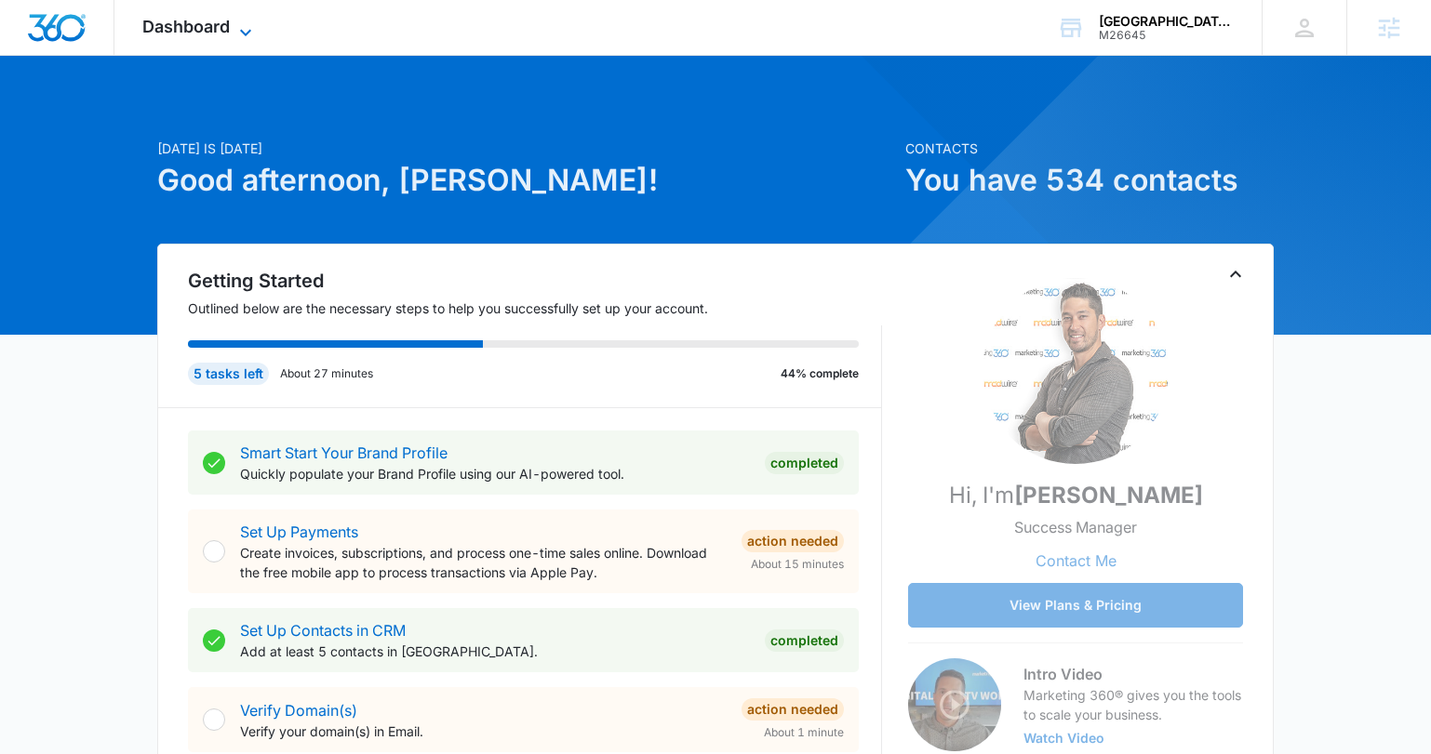
click at [207, 32] on span "Dashboard" at bounding box center [185, 27] width 87 height 20
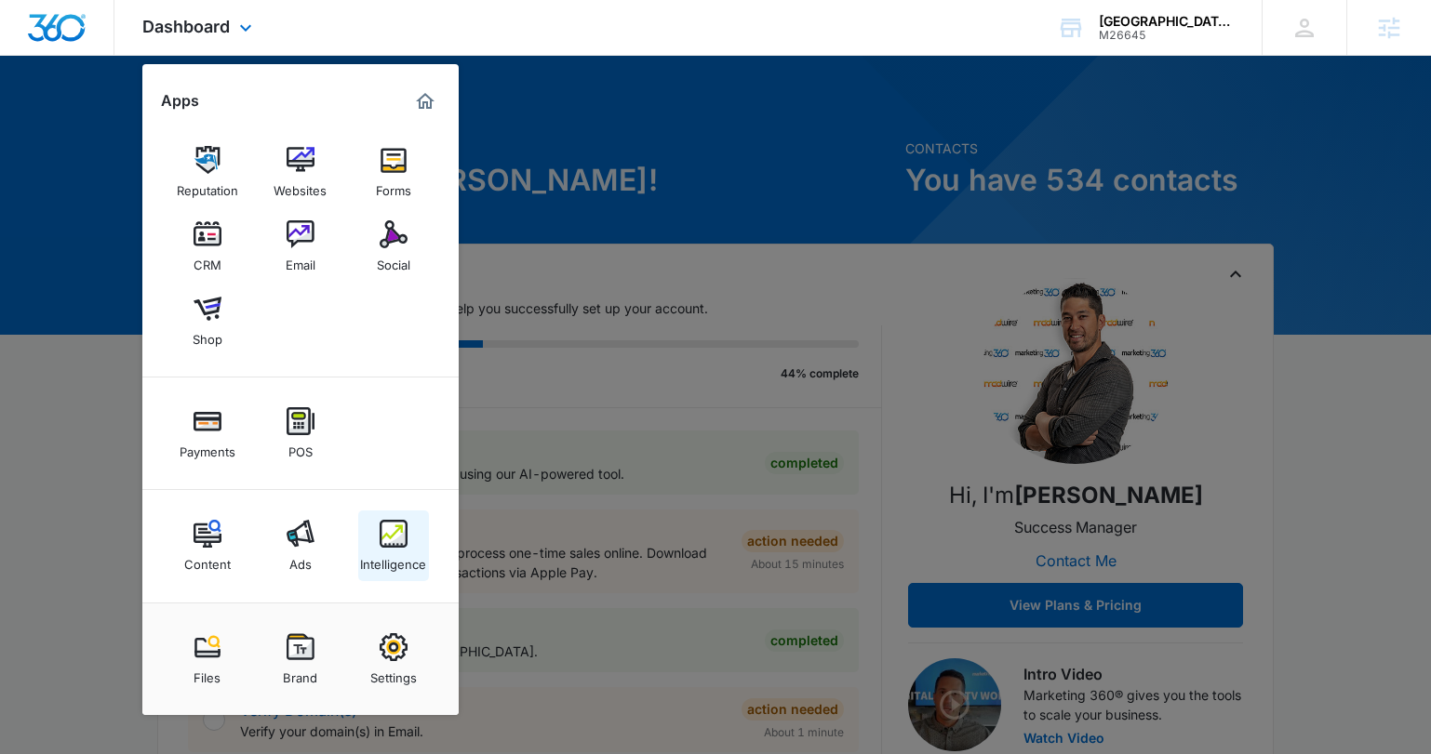
click at [394, 542] on img at bounding box center [394, 534] width 28 height 28
